Goal: Task Accomplishment & Management: Manage account settings

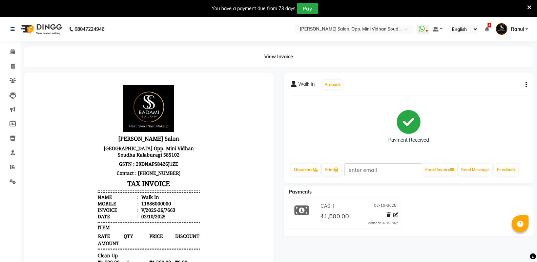
click at [525, 83] on button "button" at bounding box center [525, 84] width 4 height 7
click at [501, 84] on div "Edit Item Staff" at bounding box center [492, 85] width 46 height 8
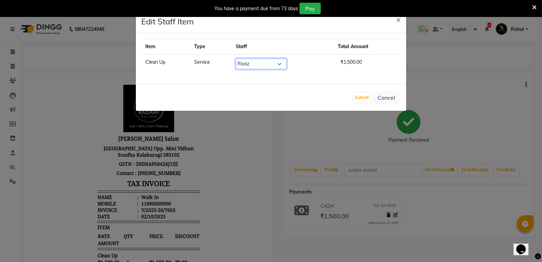
click at [269, 63] on select "Select Amir Hussain Ishwari Kiran Malik Mallu Manjunath Marmma Meraj Mohsin Pal…" at bounding box center [261, 64] width 51 height 11
select select "28117"
click at [236, 59] on select "Select Amir Hussain Ishwari Kiran Malik Mallu Manjunath Marmma Meraj Mohsin Pal…" at bounding box center [261, 64] width 51 height 11
click at [362, 98] on button "Submit" at bounding box center [361, 97] width 17 height 9
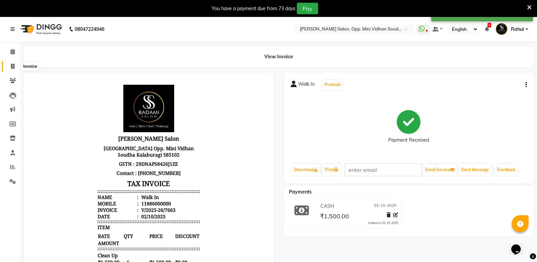
click at [8, 66] on span at bounding box center [13, 67] width 12 height 8
select select "service"
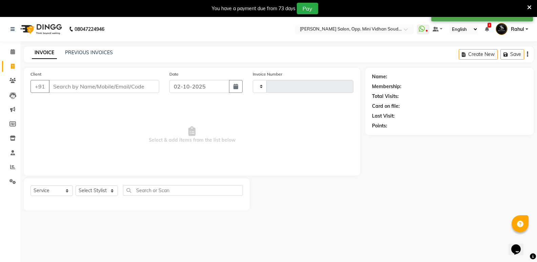
scroll to position [17, 0]
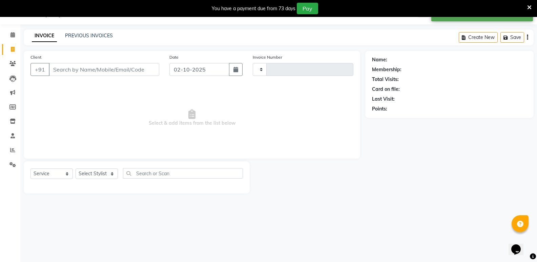
type input "7666"
select select "4533"
click at [97, 34] on link "PREVIOUS INVOICES" at bounding box center [89, 36] width 48 height 6
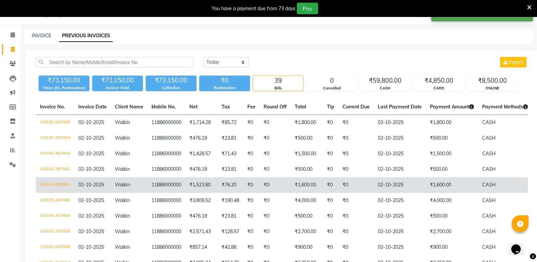
click at [420, 187] on td "02-10-2025" at bounding box center [400, 185] width 52 height 16
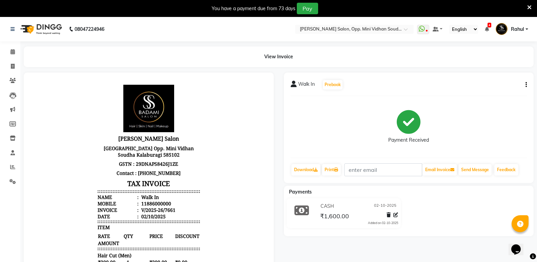
click at [526, 85] on icon "button" at bounding box center [526, 85] width 1 height 0
click at [491, 82] on div "Edit Item Staff" at bounding box center [492, 85] width 46 height 8
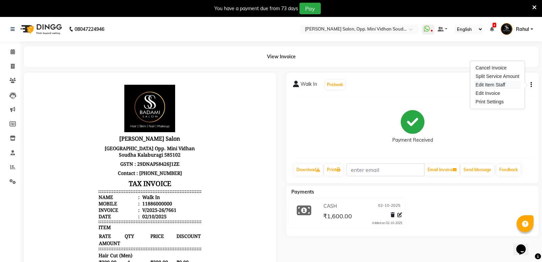
select select "25905"
select select "43648"
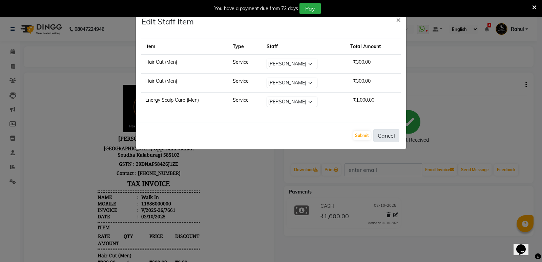
click at [388, 137] on button "Cancel" at bounding box center [386, 135] width 26 height 13
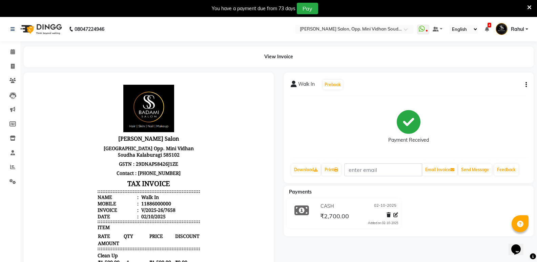
click at [525, 85] on button "button" at bounding box center [525, 84] width 4 height 7
click at [498, 83] on div "Edit Item Staff" at bounding box center [492, 85] width 46 height 8
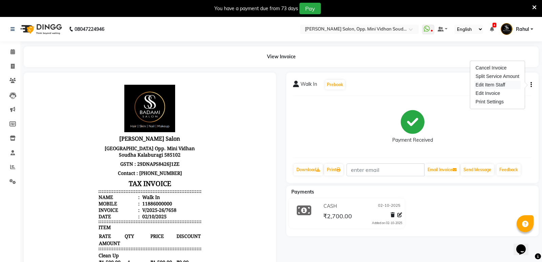
select select "50304"
select select "25909"
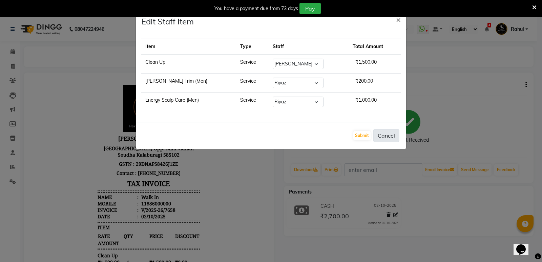
click at [391, 135] on button "Cancel" at bounding box center [386, 135] width 26 height 13
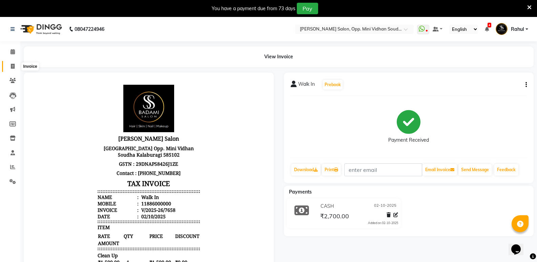
click at [15, 66] on span at bounding box center [13, 67] width 12 height 8
select select "service"
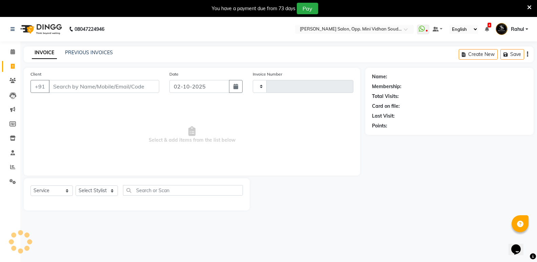
scroll to position [17, 0]
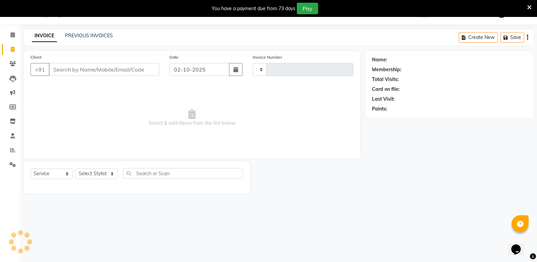
type input "7666"
select select "4533"
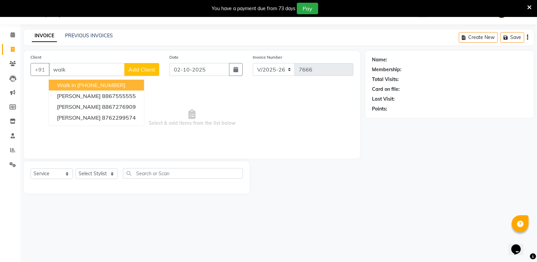
click at [123, 86] on ngb-highlight "[PHONE_NUMBER]" at bounding box center [101, 85] width 48 height 7
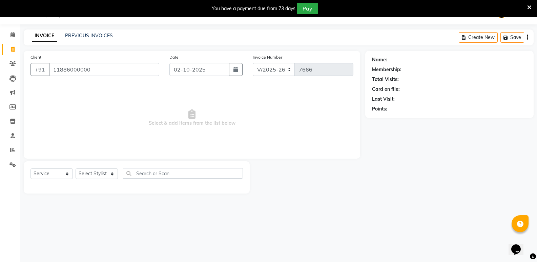
type input "11886000000"
select select "1: Object"
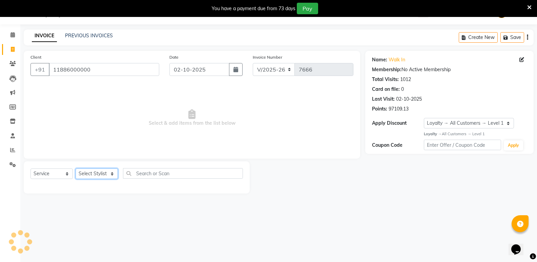
click at [94, 174] on select "Select Stylist [PERSON_NAME] [PERSON_NAME] [PERSON_NAME] Mallu [PERSON_NAME] [P…" at bounding box center [97, 173] width 42 height 11
select select "28117"
click at [76, 168] on select "Select Stylist [PERSON_NAME] [PERSON_NAME] [PERSON_NAME] Mallu [PERSON_NAME] [P…" at bounding box center [97, 173] width 42 height 11
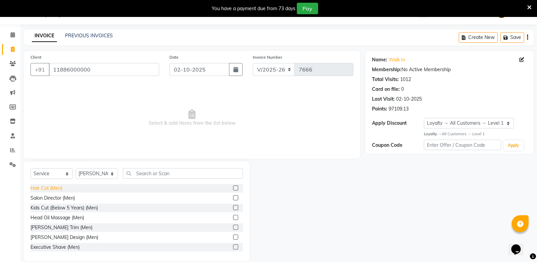
click at [39, 187] on div "Hair Cut (Men)" at bounding box center [47, 188] width 32 height 7
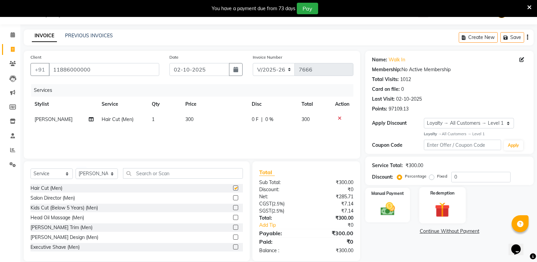
checkbox input "false"
click at [392, 212] on img at bounding box center [388, 208] width 24 height 17
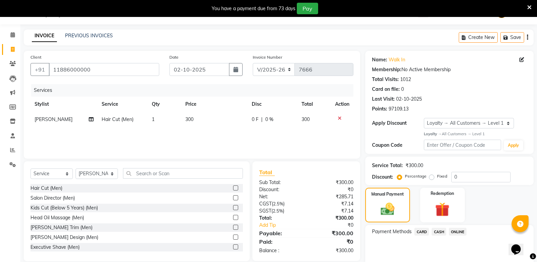
click at [440, 230] on span "CASH" at bounding box center [439, 232] width 15 height 8
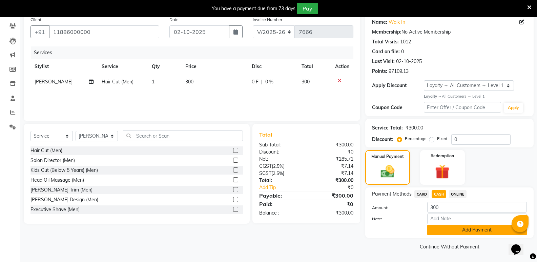
click at [441, 232] on button "Add Payment" at bounding box center [477, 230] width 100 height 11
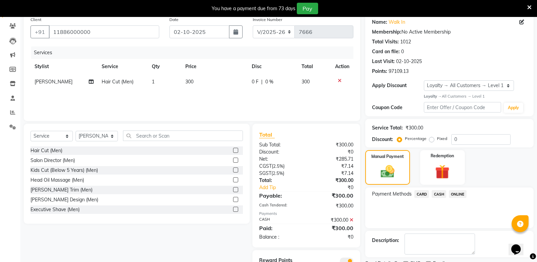
scroll to position [84, 0]
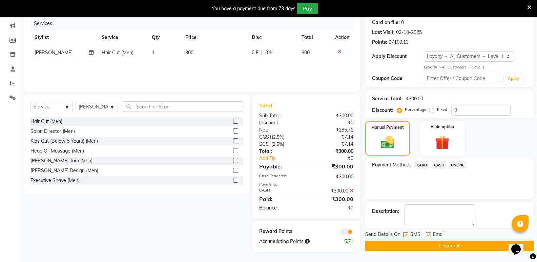
click at [443, 246] on button "Checkout" at bounding box center [449, 246] width 168 height 11
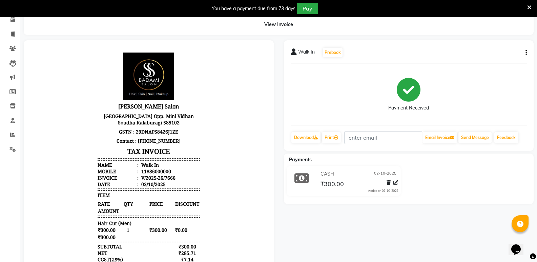
scroll to position [16, 0]
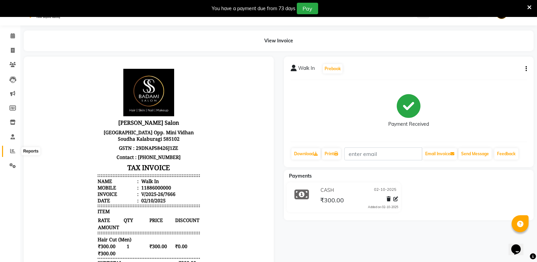
click at [9, 152] on span at bounding box center [13, 151] width 12 height 8
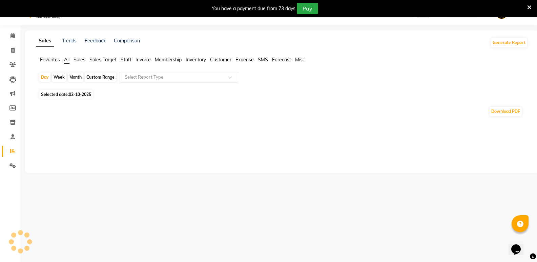
click at [126, 60] on span "Staff" at bounding box center [126, 60] width 11 height 6
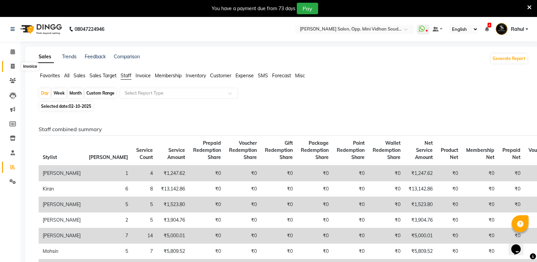
click at [8, 66] on span at bounding box center [13, 67] width 12 height 8
select select "service"
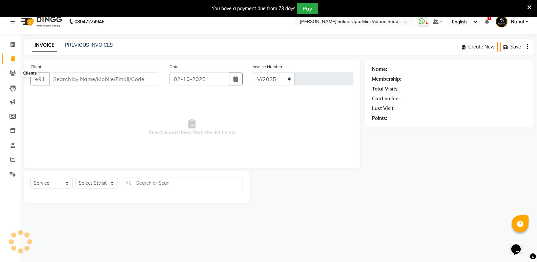
select select "4533"
type input "7667"
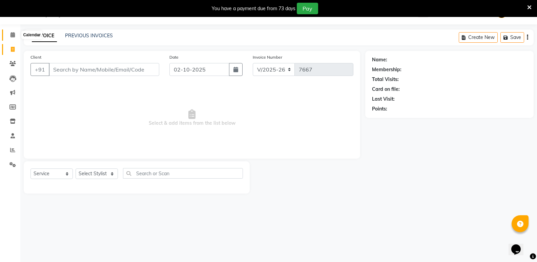
click at [15, 32] on icon at bounding box center [13, 34] width 4 height 5
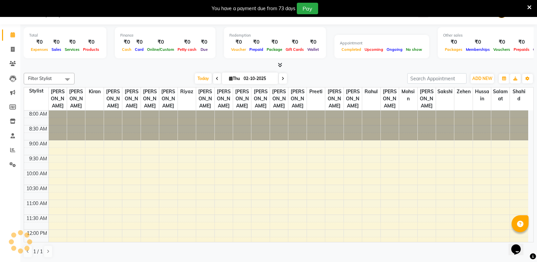
scroll to position [243, 0]
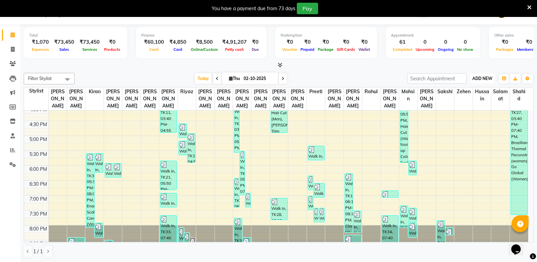
click at [487, 79] on span "ADD NEW" at bounding box center [482, 78] width 20 height 5
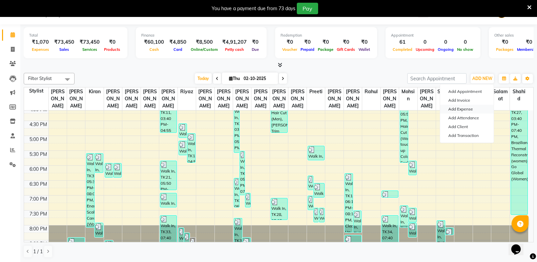
click at [459, 108] on link "Add Expense" at bounding box center [467, 109] width 54 height 9
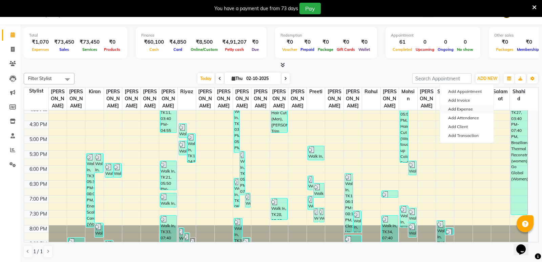
select select "1"
select select "3356"
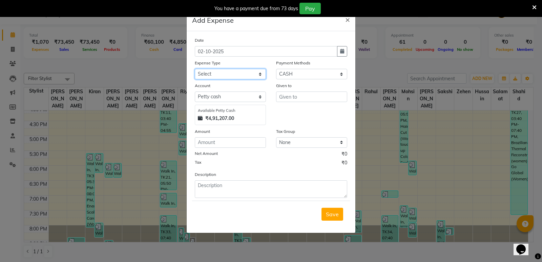
select select "6021"
type input "Mallu"
type input "1000"
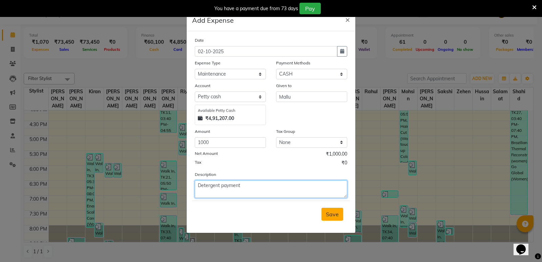
type textarea "Detergent payment"
click at [326, 217] on button "Save" at bounding box center [333, 214] width 22 height 13
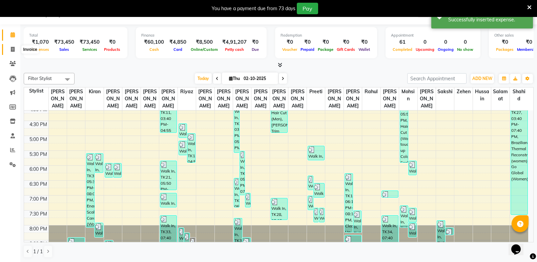
click at [11, 49] on icon at bounding box center [13, 49] width 4 height 5
select select "4533"
select select "service"
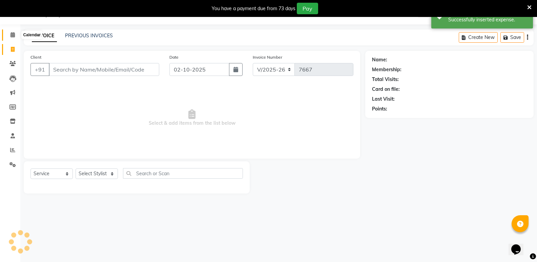
click at [10, 34] on span at bounding box center [13, 35] width 12 height 8
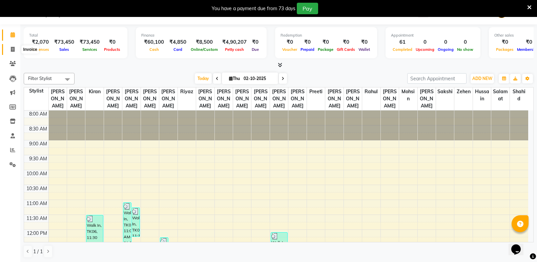
click at [10, 46] on span at bounding box center [13, 50] width 12 height 8
select select "service"
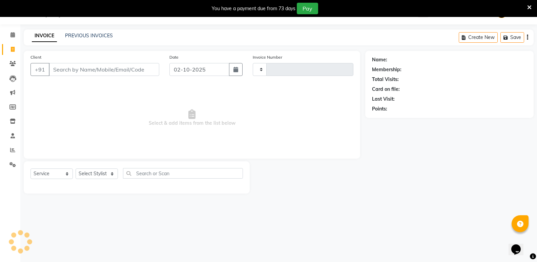
type input "7667"
select select "4533"
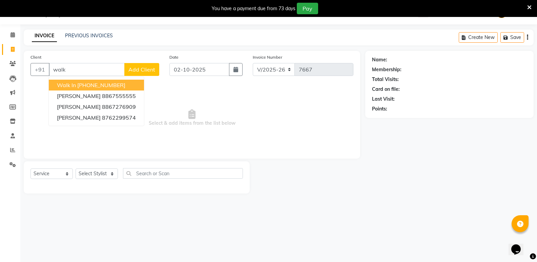
click at [101, 82] on ngb-highlight "+91 11886000000" at bounding box center [101, 85] width 48 height 7
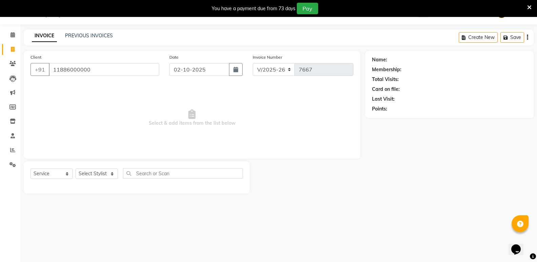
type input "11886000000"
select select "1: Object"
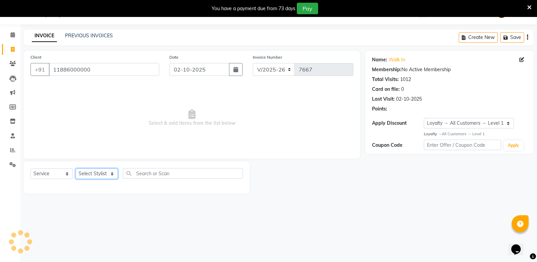
click at [98, 177] on select "Select Stylist Amir Hussain Ishwari Kiran Malik Mallu Manjunath Marmma Meraj Mo…" at bounding box center [97, 173] width 42 height 11
select select "25909"
click at [76, 168] on select "Select Stylist Amir Hussain Ishwari Kiran Malik Mallu Manjunath Marmma Meraj Mo…" at bounding box center [97, 173] width 42 height 11
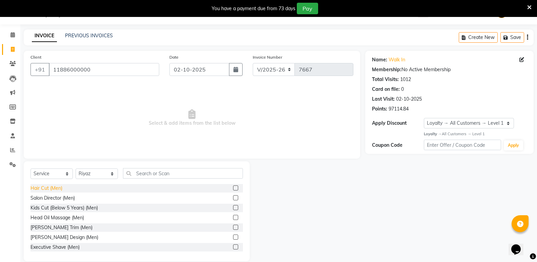
click at [35, 186] on div "Hair Cut (Men)" at bounding box center [47, 188] width 32 height 7
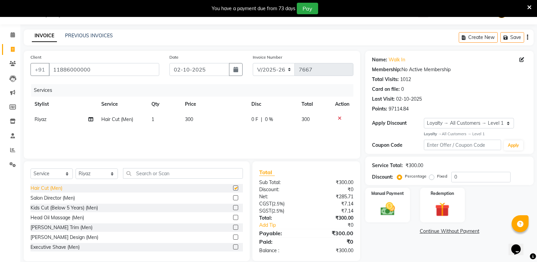
checkbox input "false"
click at [341, 118] on icon at bounding box center [340, 118] width 4 height 5
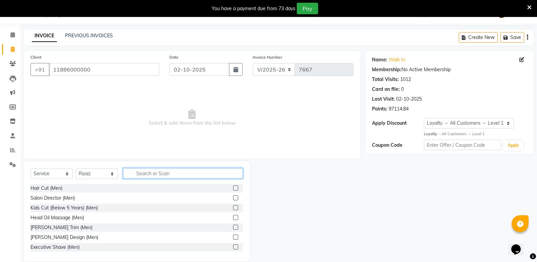
click at [143, 174] on input "text" at bounding box center [183, 173] width 120 height 11
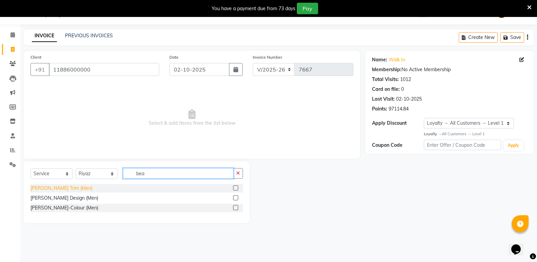
type input "bea"
click at [37, 188] on div "Beard Trim (Men)" at bounding box center [62, 188] width 62 height 7
checkbox input "false"
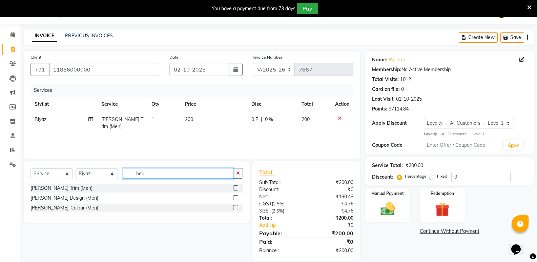
drag, startPoint x: 154, startPoint y: 173, endPoint x: 115, endPoint y: 177, distance: 38.5
click at [115, 177] on div "Select Service Product Membership Package Voucher Prepaid Gift Card Select Styl…" at bounding box center [137, 176] width 212 height 16
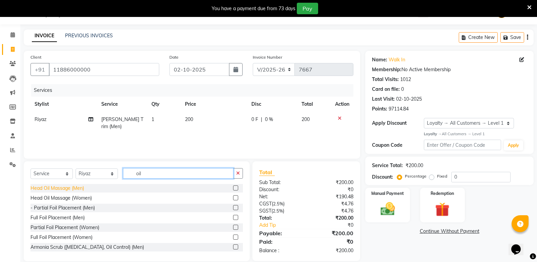
type input "oil"
click at [49, 189] on div "Head Oil Massage (Men)" at bounding box center [58, 188] width 54 height 7
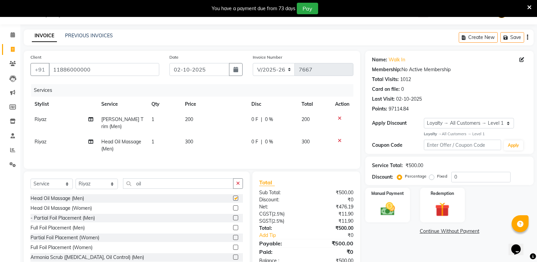
checkbox input "false"
click at [190, 139] on td "300" at bounding box center [214, 145] width 67 height 22
select select "25909"
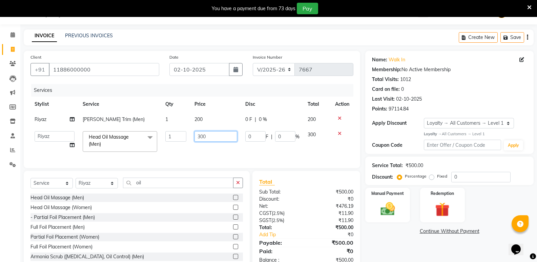
click at [202, 136] on input "300" at bounding box center [216, 136] width 42 height 11
type input "400"
click at [384, 207] on img at bounding box center [388, 208] width 24 height 17
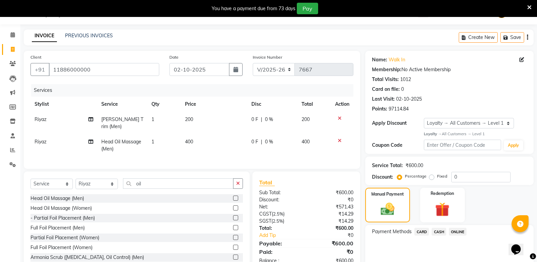
scroll to position [45, 0]
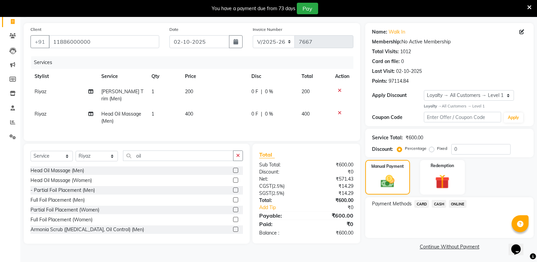
click at [442, 201] on span "CASH" at bounding box center [439, 204] width 15 height 8
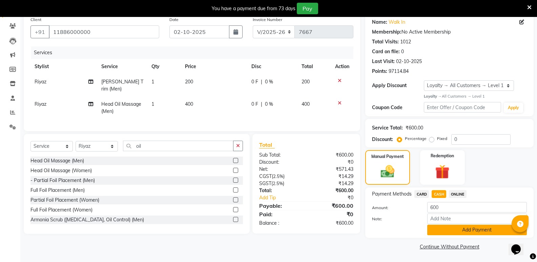
click at [442, 226] on button "Add Payment" at bounding box center [477, 230] width 100 height 11
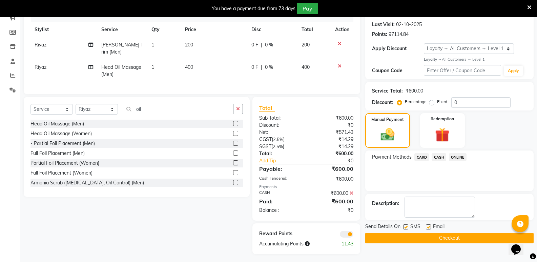
scroll to position [92, 0]
click at [438, 236] on button "Checkout" at bounding box center [449, 237] width 168 height 11
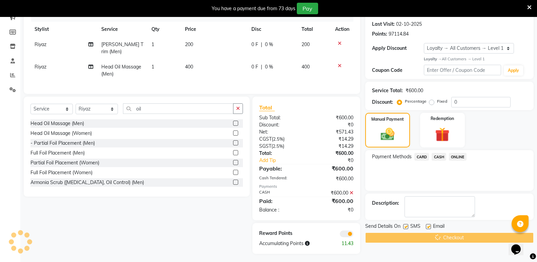
scroll to position [0, 0]
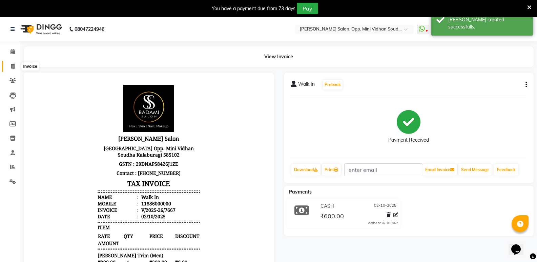
click at [9, 65] on span at bounding box center [13, 67] width 12 height 8
select select "service"
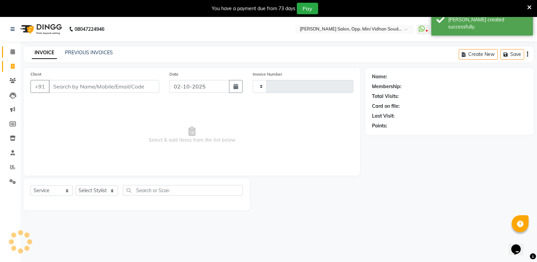
type input "7668"
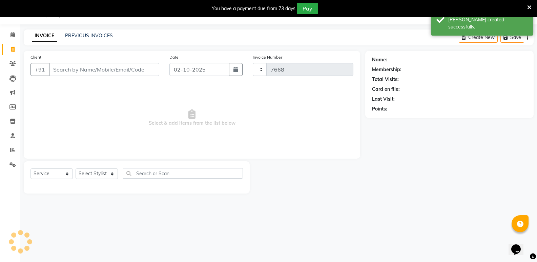
select select "4533"
click at [9, 35] on span at bounding box center [13, 35] width 12 height 8
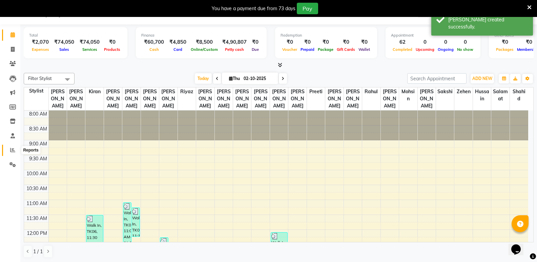
click at [11, 149] on icon at bounding box center [12, 149] width 5 height 5
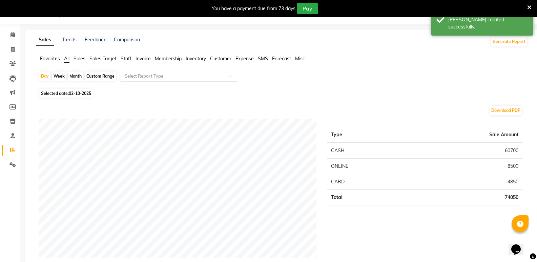
click at [127, 56] on span "Staff" at bounding box center [126, 59] width 11 height 6
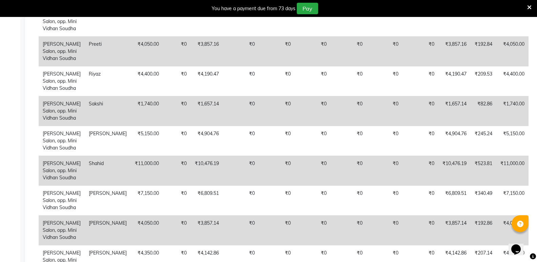
scroll to position [598, 0]
